Goal: Task Accomplishment & Management: Complete application form

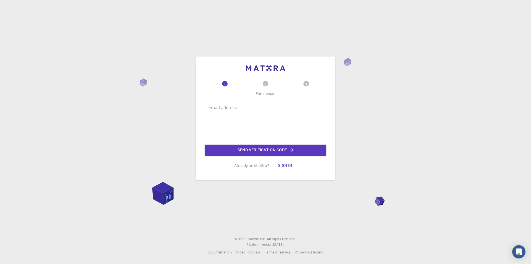
click at [236, 106] on input "Email address" at bounding box center [266, 107] width 122 height 13
click at [236, 108] on input "Email address" at bounding box center [266, 107] width 122 height 13
type input "[EMAIL_ADDRESS][DOMAIN_NAME]"
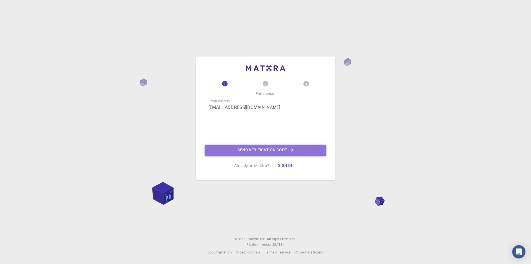
click at [277, 151] on button "Send verification code" at bounding box center [266, 149] width 122 height 11
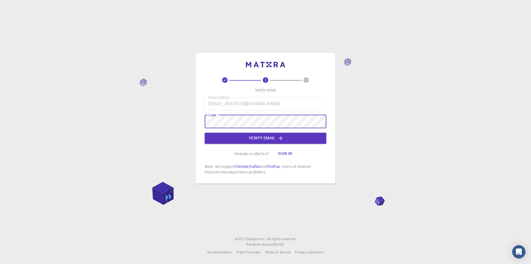
click at [296, 130] on div "Email address [EMAIL_ADDRESS][DOMAIN_NAME] Email address Code Code Verify email" at bounding box center [266, 120] width 122 height 46
click at [293, 135] on button "Verify email" at bounding box center [266, 137] width 122 height 11
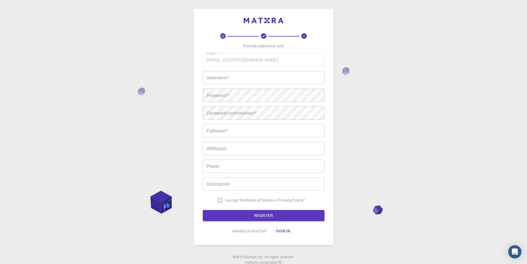
click at [230, 86] on div "Email   * [EMAIL_ADDRESS][DOMAIN_NAME] Email   * username   * username   * Pass…" at bounding box center [264, 129] width 122 height 152
click at [233, 82] on input "username   *" at bounding box center [264, 77] width 122 height 13
type input "[PERSON_NAME]"
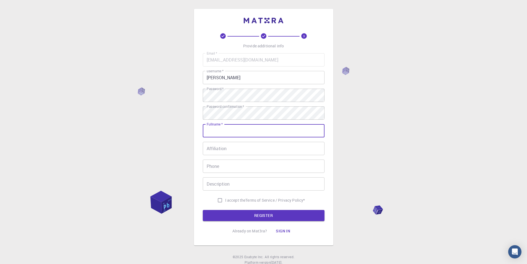
click at [388, 114] on div "3 Provide additional info Email   * [EMAIL_ADDRESS][DOMAIN_NAME] Email   * user…" at bounding box center [263, 141] width 527 height 282
click at [287, 136] on input "Fullname   *" at bounding box center [264, 130] width 122 height 13
click at [267, 131] on input "Fullname   *" at bounding box center [264, 130] width 122 height 13
click at [363, 122] on div "3 Provide additional info Email   * [EMAIL_ADDRESS][DOMAIN_NAME] Email   * user…" at bounding box center [263, 141] width 527 height 282
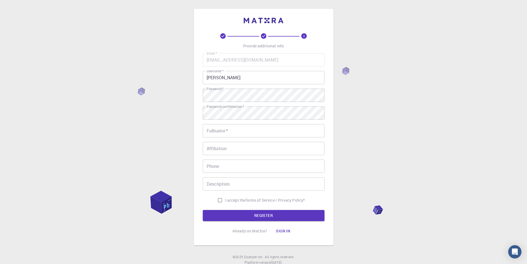
click at [257, 132] on input "Fullname   *" at bounding box center [264, 130] width 122 height 13
type input "Dine Amdjed"
click at [249, 147] on input "Affiliation" at bounding box center [264, 148] width 122 height 13
click at [377, 160] on div "3 Provide additional info Email   * [EMAIL_ADDRESS][DOMAIN_NAME] Email   * user…" at bounding box center [263, 141] width 527 height 282
click at [311, 166] on input "Phone" at bounding box center [264, 165] width 122 height 13
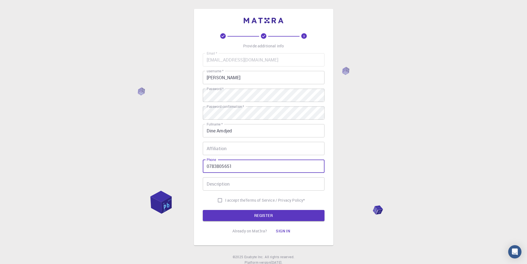
click at [291, 180] on input "Description" at bounding box center [264, 183] width 122 height 13
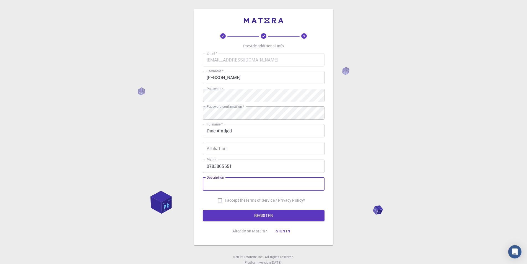
click at [211, 166] on input "0783805651" at bounding box center [264, 165] width 122 height 13
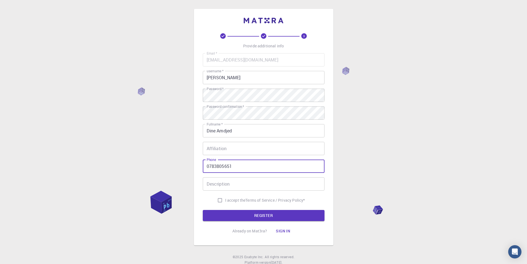
click at [208, 168] on input "0783805651" at bounding box center [264, 165] width 122 height 13
type input "213783805651"
click at [223, 184] on input "Description" at bounding box center [264, 183] width 122 height 13
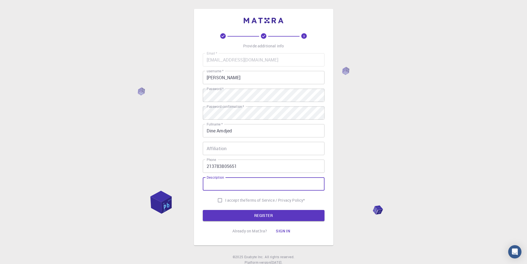
click at [217, 200] on input "I accept the Terms of Service / Privacy Policy *" at bounding box center [220, 200] width 11 height 11
checkbox input "true"
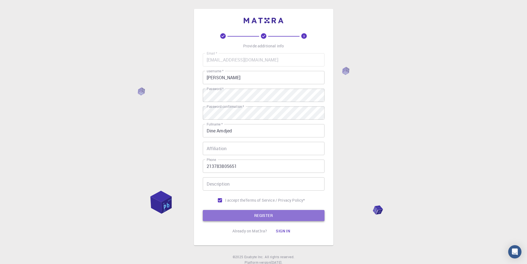
click at [235, 212] on button "REGISTER" at bounding box center [264, 215] width 122 height 11
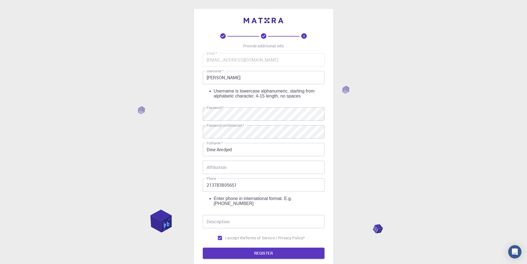
click at [236, 81] on input "[PERSON_NAME]" at bounding box center [264, 77] width 122 height 13
click at [207, 79] on input "[PERSON_NAME]" at bounding box center [264, 77] width 122 height 13
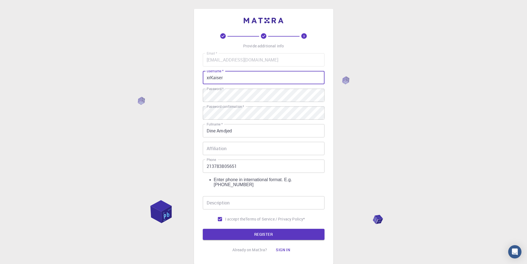
type input "xrKaiser"
click at [241, 196] on input "Description" at bounding box center [264, 202] width 122 height 13
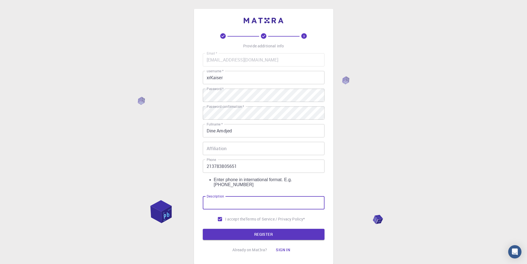
click at [206, 167] on input "213783805651" at bounding box center [264, 165] width 122 height 13
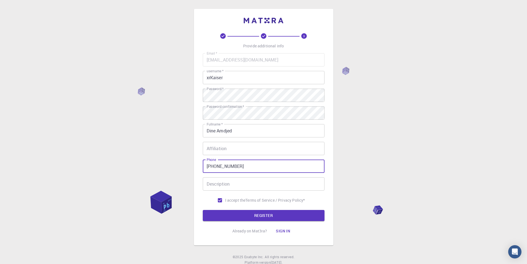
type input "[PHONE_NUMBER]"
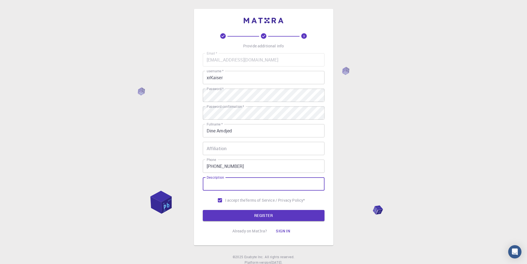
click at [213, 181] on div "Description Description" at bounding box center [264, 183] width 122 height 13
type input "Easy"
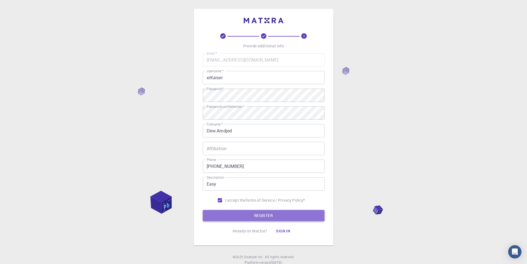
click at [273, 216] on button "REGISTER" at bounding box center [264, 215] width 122 height 11
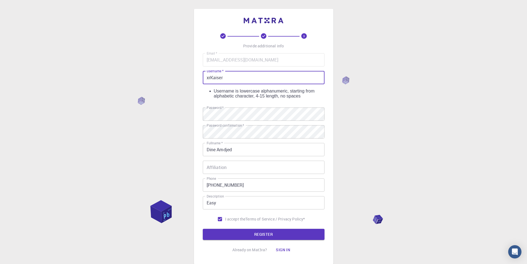
click at [211, 81] on input "xrKaiser" at bounding box center [264, 77] width 122 height 13
click at [207, 81] on input "xrKaiser" at bounding box center [264, 77] width 122 height 13
click at [241, 80] on input "xrKaiser" at bounding box center [264, 77] width 122 height 13
drag, startPoint x: 241, startPoint y: 80, endPoint x: 200, endPoint y: 81, distance: 41.8
click at [200, 81] on div "3 Provide additional info Email   * [EMAIL_ADDRESS][DOMAIN_NAME] Email   * user…" at bounding box center [263, 136] width 139 height 255
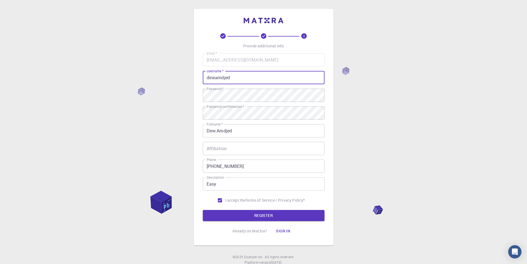
type input "dineamdjed"
click at [203, 210] on button "REGISTER" at bounding box center [264, 215] width 122 height 11
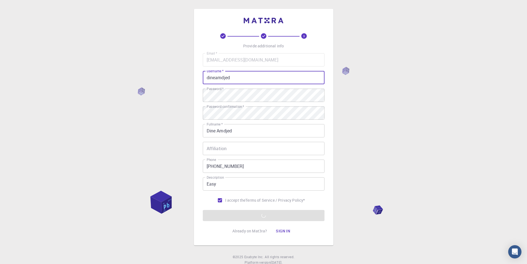
click at [371, 120] on div "3 Provide additional info Email   * [EMAIL_ADDRESS][DOMAIN_NAME] Email   * user…" at bounding box center [263, 141] width 527 height 282
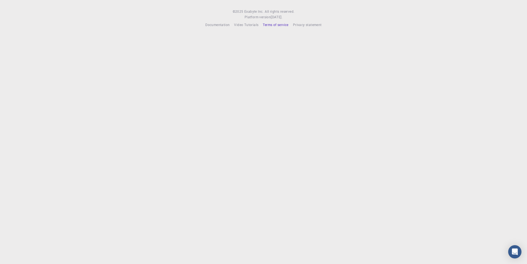
click at [280, 27] on span "Terms of service" at bounding box center [275, 24] width 25 height 4
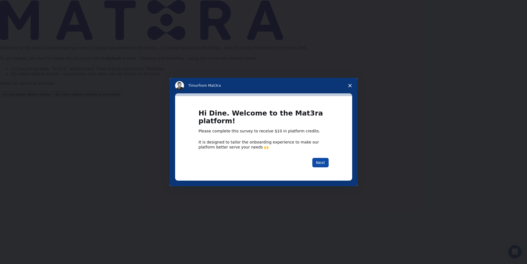
click at [324, 163] on button "Next" at bounding box center [320, 162] width 16 height 9
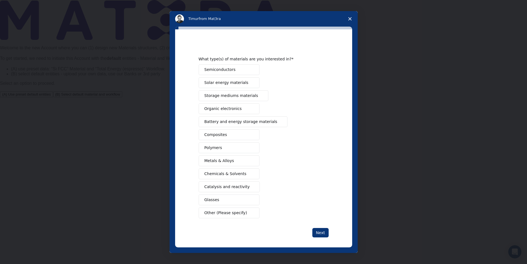
click at [349, 16] on span "Close survey" at bounding box center [349, 18] width 15 height 15
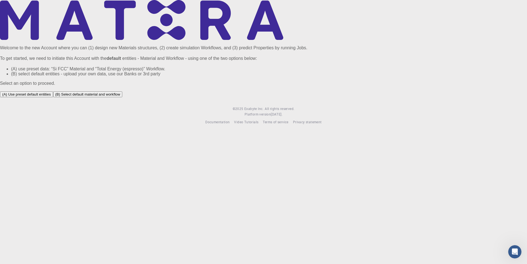
click at [53, 97] on button "(A) Use preset default entities" at bounding box center [26, 94] width 53 height 6
